Goal: Information Seeking & Learning: Learn about a topic

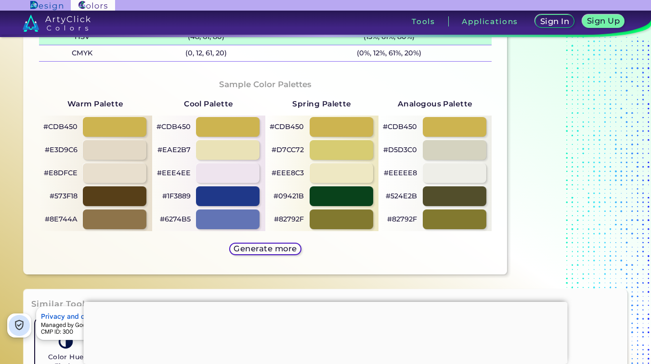
scroll to position [460, 0]
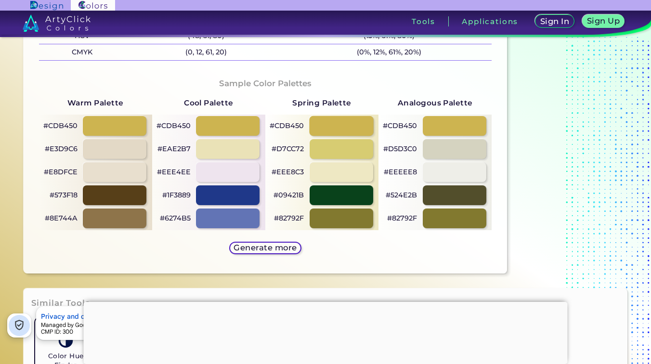
click at [335, 128] on div at bounding box center [341, 126] width 64 height 20
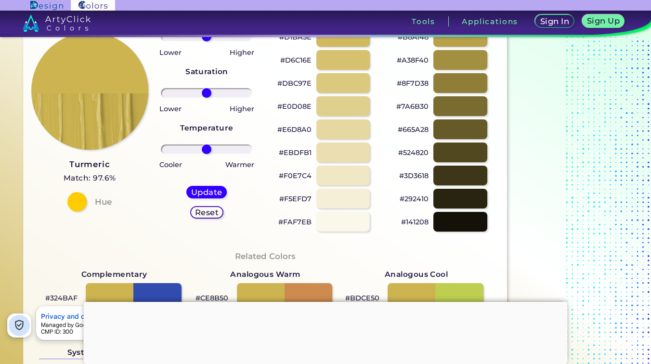
scroll to position [0, 0]
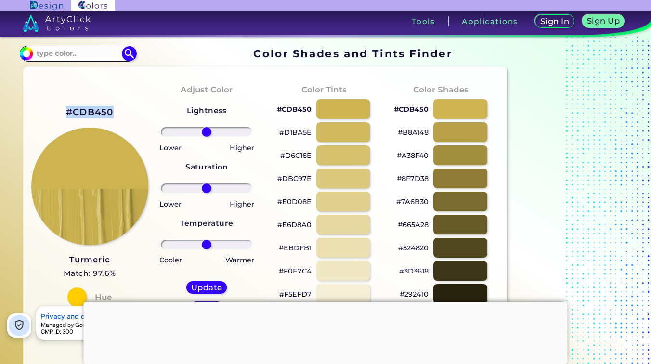
drag, startPoint x: 118, startPoint y: 112, endPoint x: 58, endPoint y: 109, distance: 60.8
click at [58, 109] on div "#CDB450 Turmeric Match: 97.6% Hue" at bounding box center [89, 206] width 117 height 262
copy h2 "#CDB450"
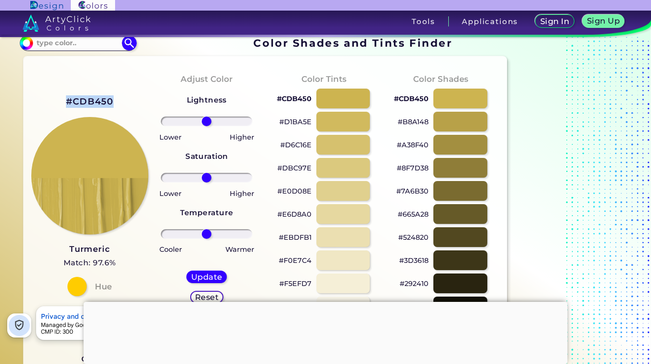
scroll to position [13, 0]
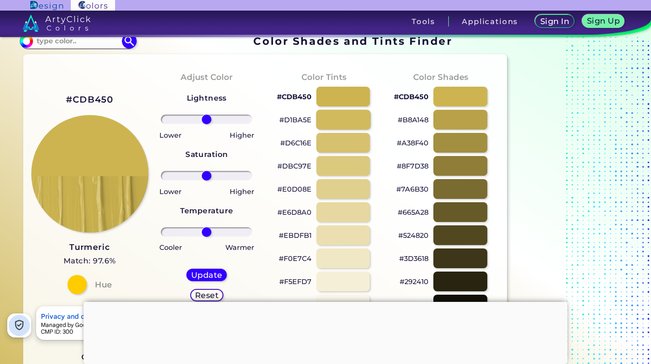
click at [359, 122] on div at bounding box center [343, 120] width 54 height 20
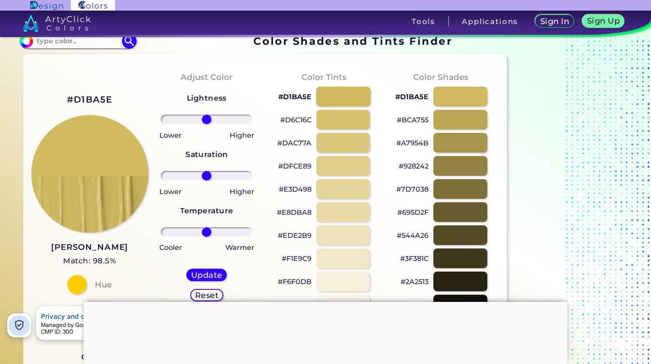
click at [338, 93] on div at bounding box center [343, 97] width 54 height 20
click at [339, 101] on div at bounding box center [343, 97] width 54 height 20
click at [334, 97] on div at bounding box center [343, 97] width 54 height 20
click at [441, 119] on div at bounding box center [460, 120] width 54 height 20
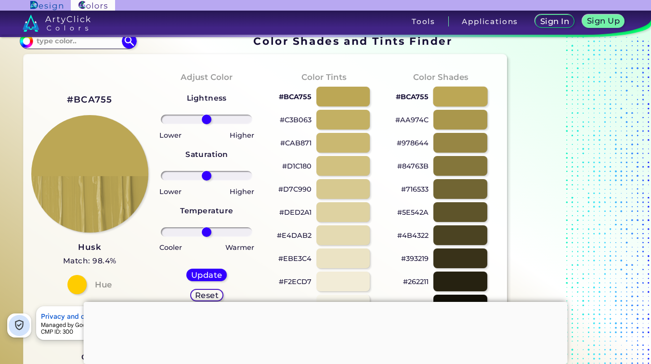
click at [448, 91] on div at bounding box center [460, 97] width 54 height 20
type input "#bca755"
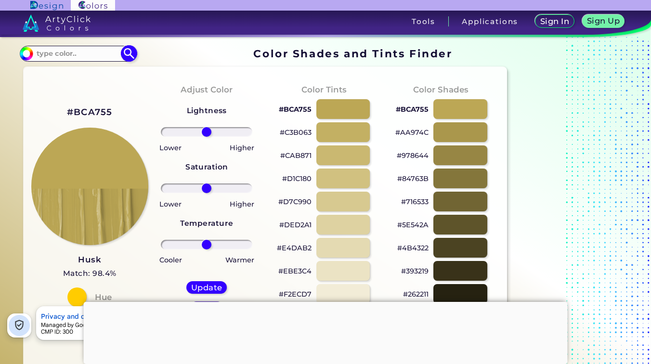
click at [44, 54] on input at bounding box center [78, 53] width 90 height 13
type input "g"
type input "bright gold"
click at [73, 74] on p "Bright Gold ◉" at bounding box center [60, 71] width 51 height 18
type input "#fdd017"
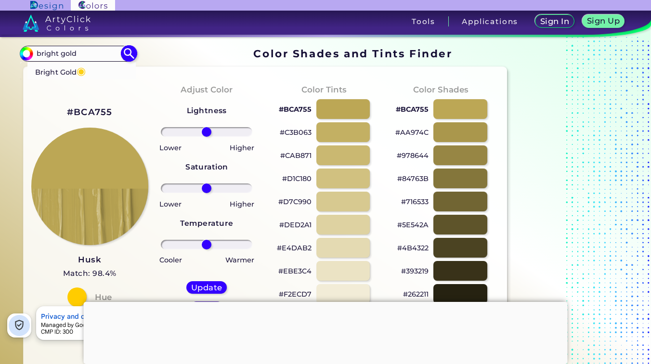
type input "#FDD017"
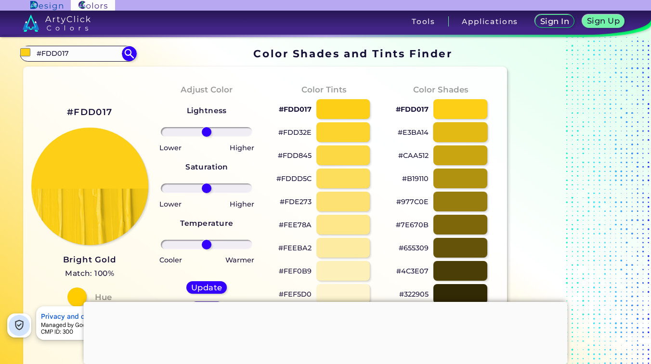
click at [446, 136] on div at bounding box center [460, 132] width 54 height 20
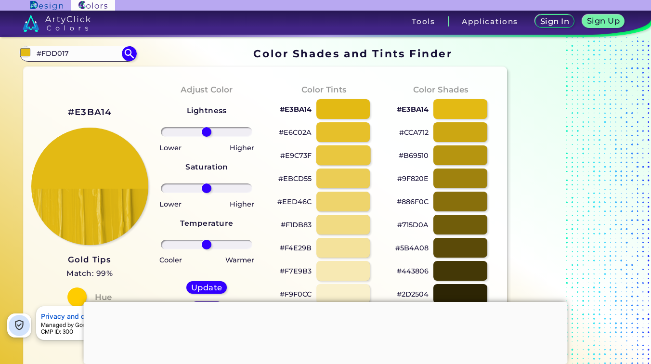
click at [347, 150] on div at bounding box center [343, 155] width 54 height 20
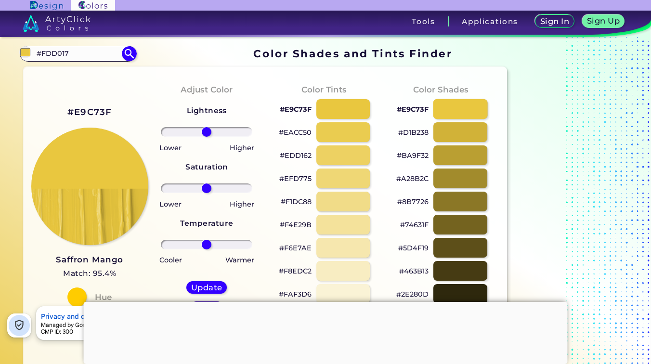
click at [439, 109] on div at bounding box center [460, 109] width 54 height 20
type input "#e9c73f"
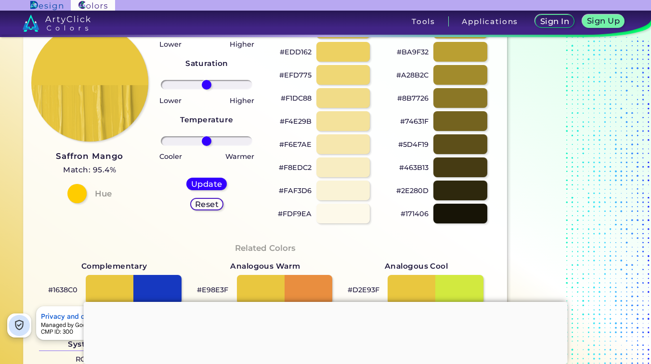
scroll to position [92, 0]
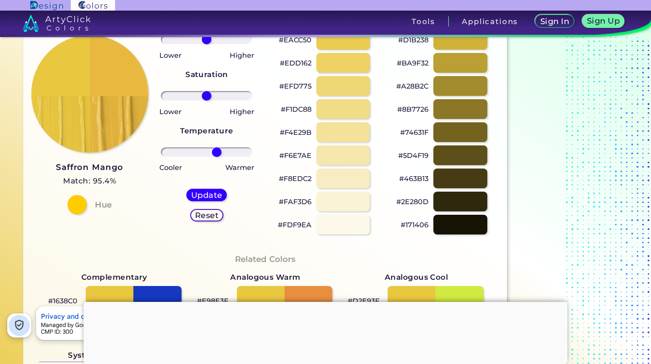
drag, startPoint x: 206, startPoint y: 153, endPoint x: 216, endPoint y: 154, distance: 10.6
click at [216, 154] on input "range" at bounding box center [207, 152] width 92 height 10
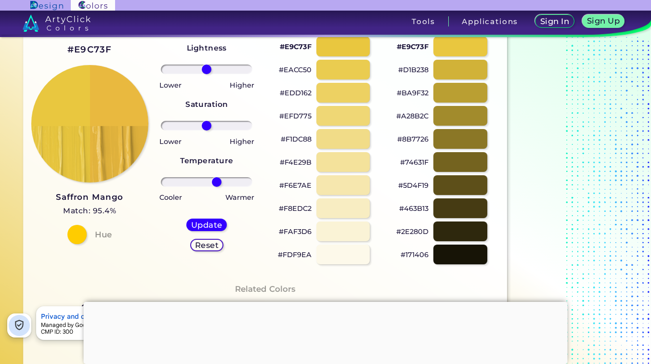
scroll to position [55, 0]
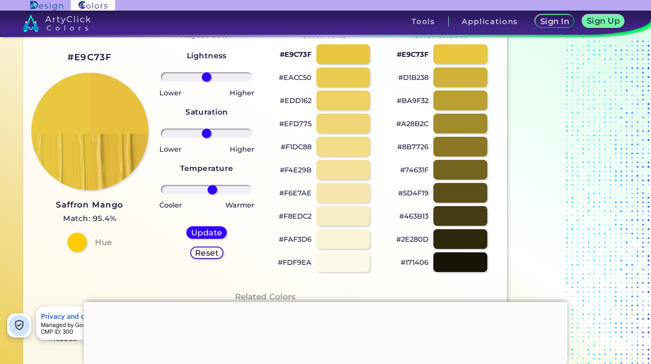
type input "14"
click at [212, 192] on input "range" at bounding box center [207, 190] width 92 height 10
type input "14"
click at [212, 134] on input "range" at bounding box center [207, 134] width 92 height 10
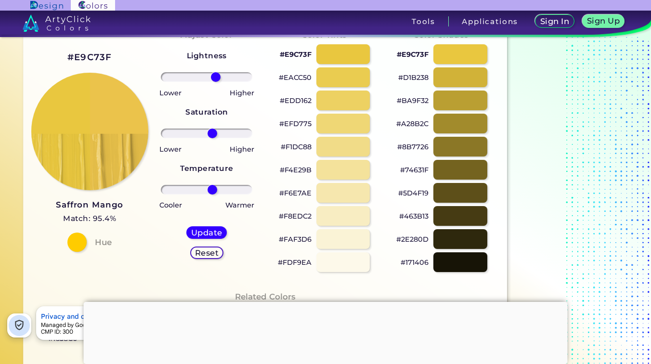
drag, startPoint x: 209, startPoint y: 75, endPoint x: 215, endPoint y: 76, distance: 6.3
type input "22"
click at [215, 76] on input "range" at bounding box center [207, 77] width 92 height 10
click at [197, 227] on div "Update" at bounding box center [207, 233] width 38 height 12
type input "#ebc34b"
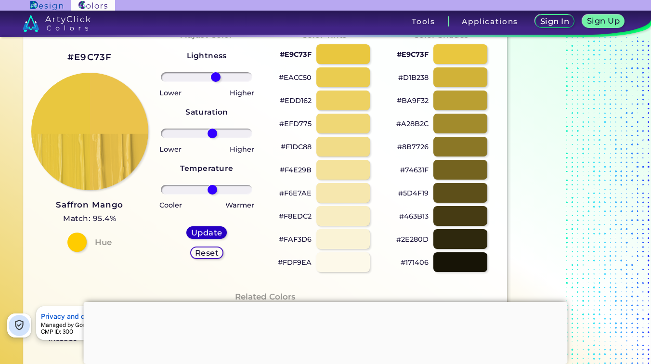
type input "0"
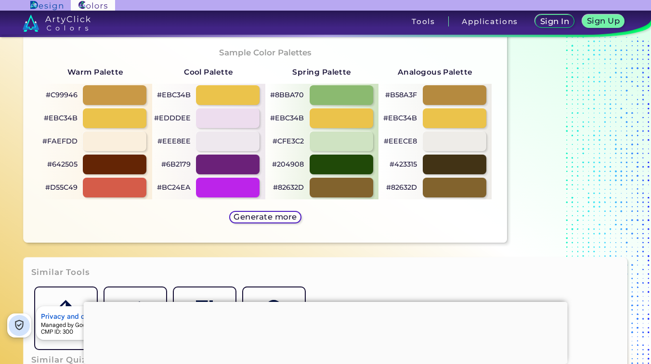
scroll to position [493, 0]
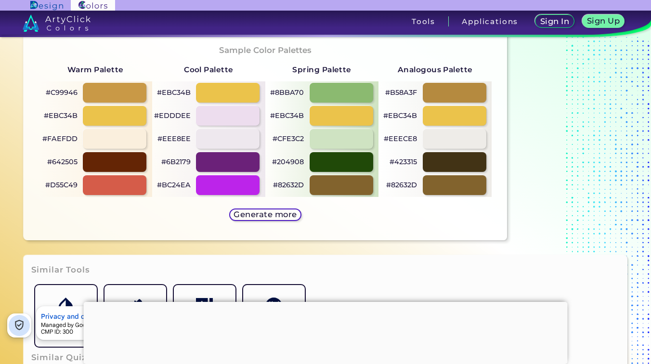
click at [354, 61] on div "Spring Palette #8BBA70 #EBC34B #CFE3C2 #204908 #82632D" at bounding box center [321, 127] width 113 height 139
click at [349, 220] on div "Sample Color Palettes Warm Palette #C99946 #EBC34B #FAEFDD #642505 #D55C49 Cool…" at bounding box center [265, 133] width 469 height 197
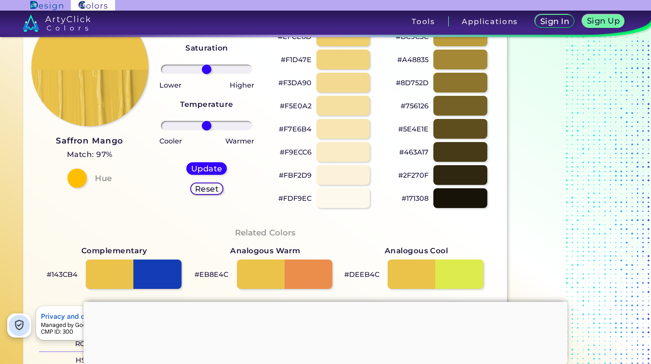
scroll to position [0, 0]
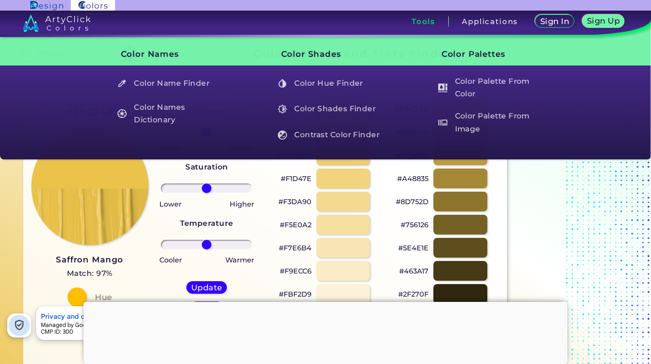
click at [319, 302] on div at bounding box center [326, 302] width 484 height 0
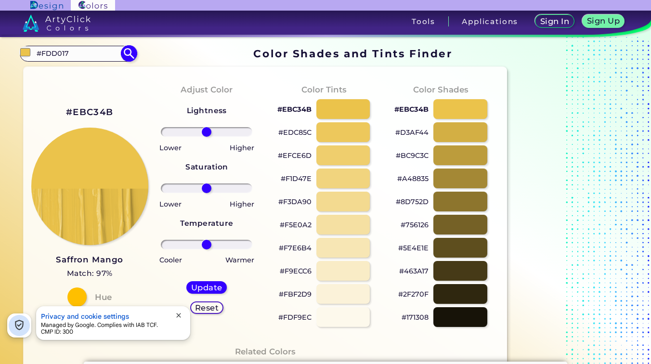
click at [94, 58] on input "#FDD017" at bounding box center [78, 53] width 90 height 13
type input "#"
type input "hunter"
click at [65, 73] on p "Hunter Green ◉" at bounding box center [64, 71] width 59 height 18
type input "#0b4008"
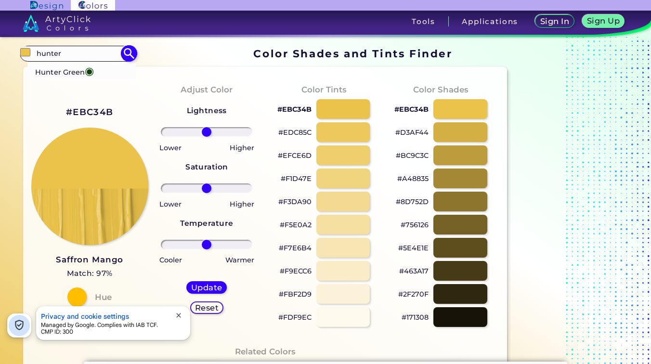
type input "#0B4008"
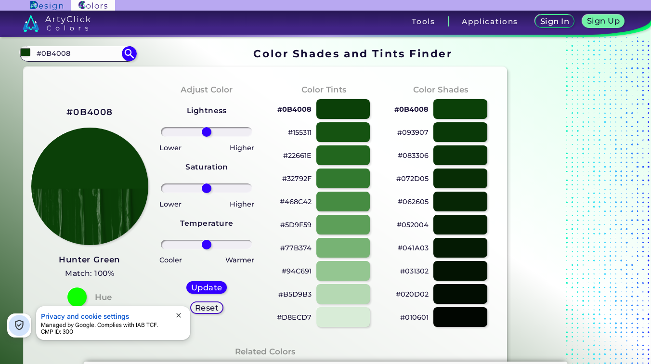
click at [88, 114] on h2 "#0B4008" at bounding box center [89, 112] width 46 height 13
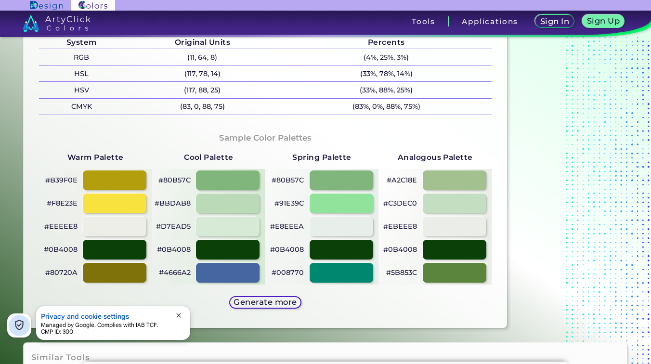
scroll to position [408, 0]
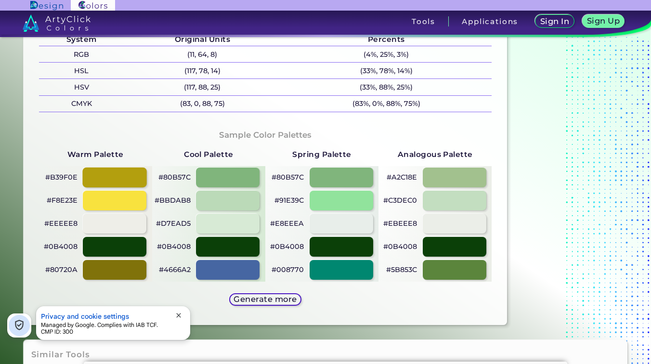
click at [103, 180] on div at bounding box center [115, 178] width 64 height 20
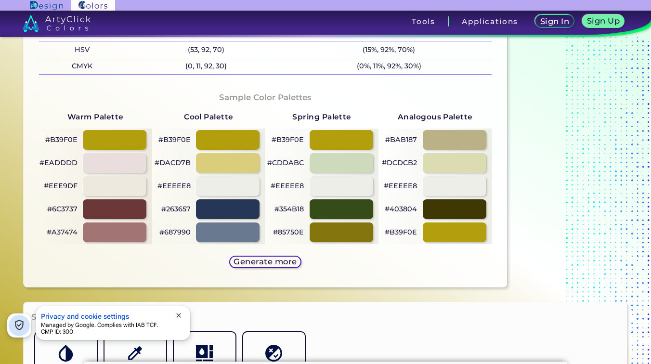
scroll to position [445, 0]
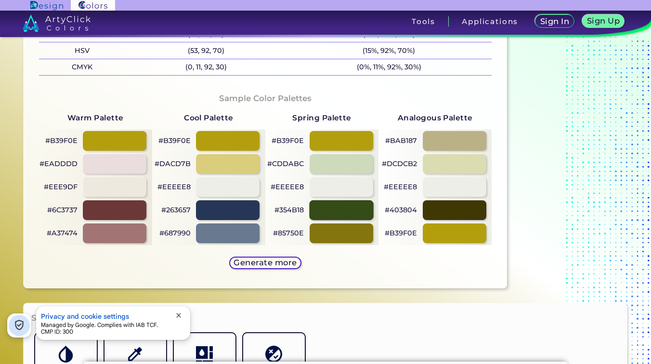
click at [329, 209] on div at bounding box center [341, 210] width 64 height 20
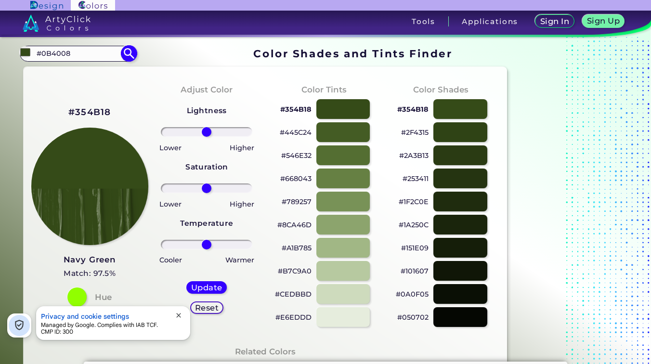
click at [87, 54] on input "#0B4008" at bounding box center [78, 53] width 90 height 13
click at [131, 54] on img at bounding box center [129, 53] width 17 height 17
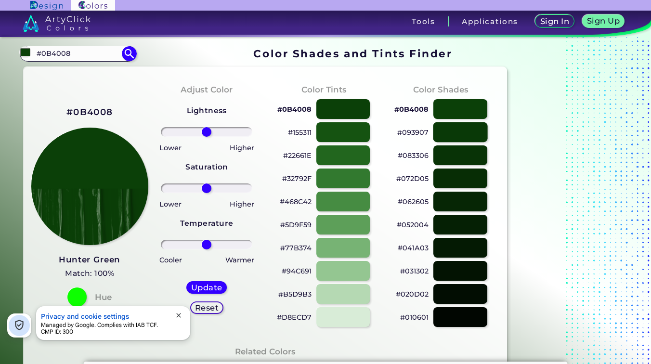
click at [449, 135] on div at bounding box center [460, 132] width 54 height 20
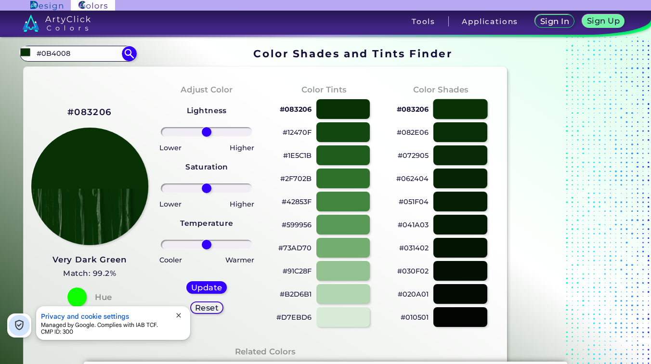
click at [447, 111] on div at bounding box center [460, 109] width 54 height 20
click at [336, 134] on div at bounding box center [343, 132] width 54 height 20
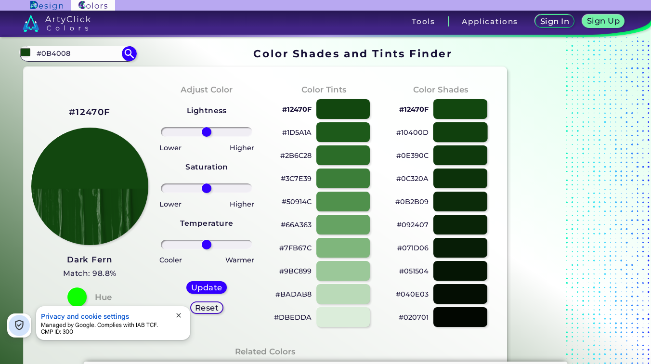
click at [447, 132] on div at bounding box center [460, 132] width 54 height 20
click at [456, 112] on div at bounding box center [460, 109] width 54 height 20
click at [449, 131] on div at bounding box center [460, 132] width 54 height 20
type input "#0f390b"
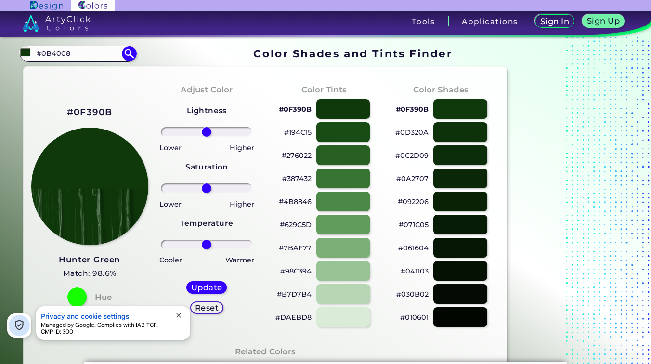
click at [92, 112] on h2 "#0F390B" at bounding box center [90, 112] width 46 height 13
